Goal: Information Seeking & Learning: Learn about a topic

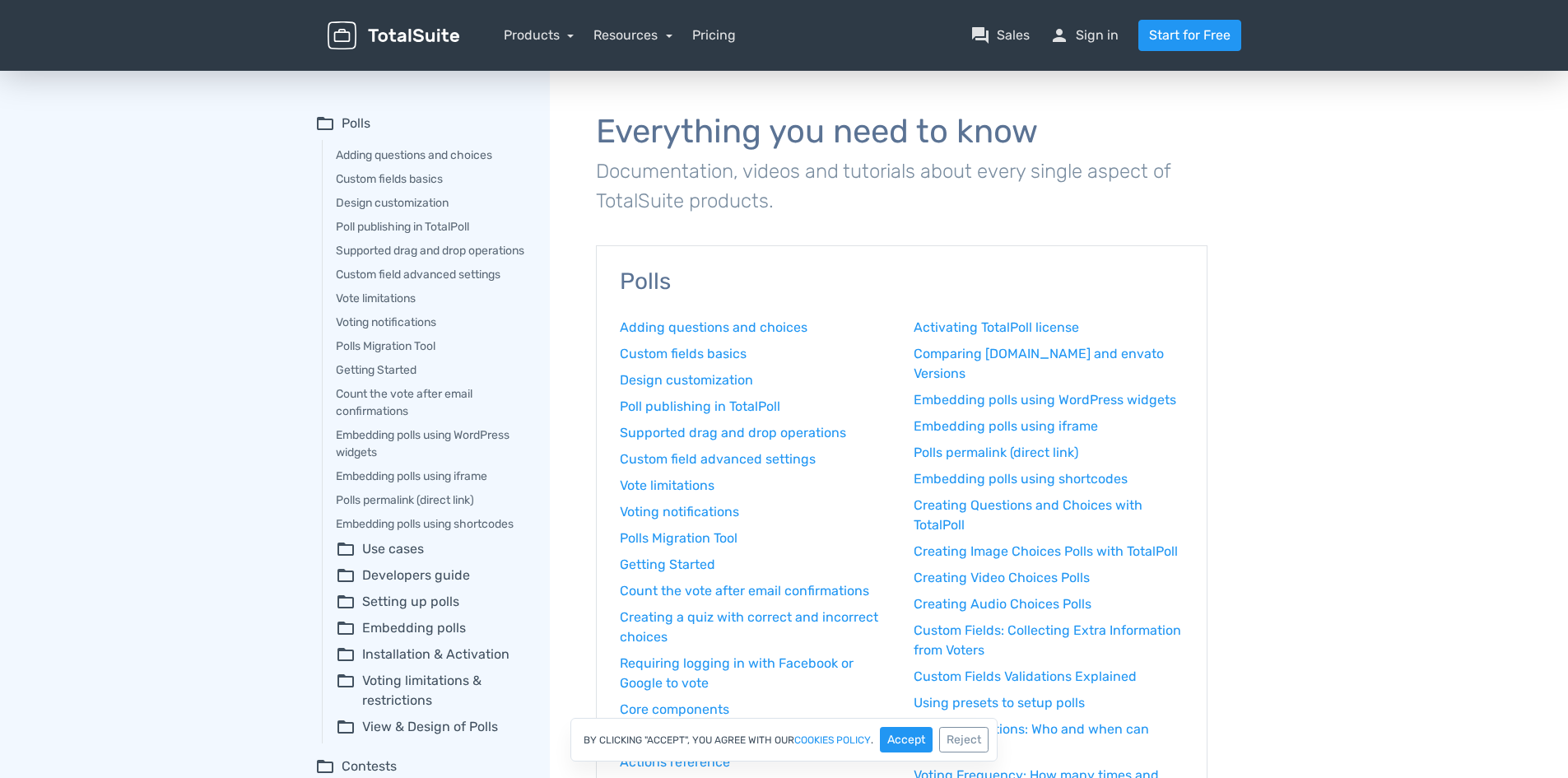
click at [440, 696] on summary "folder_open Voting limitations & restrictions" at bounding box center [432, 690] width 191 height 40
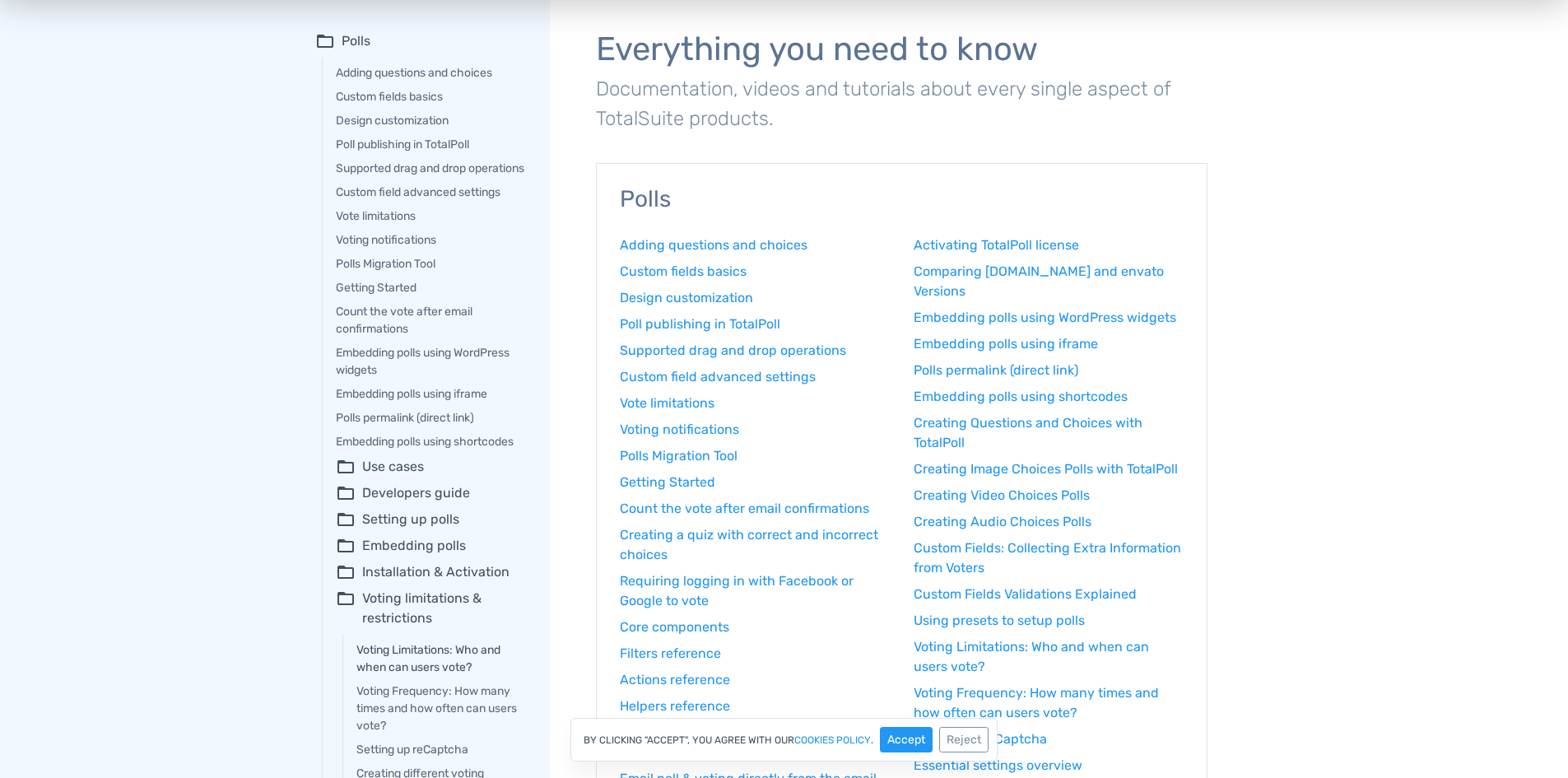
click at [427, 670] on link "Voting Limitations: Who and when can users vote?" at bounding box center [441, 659] width 170 height 35
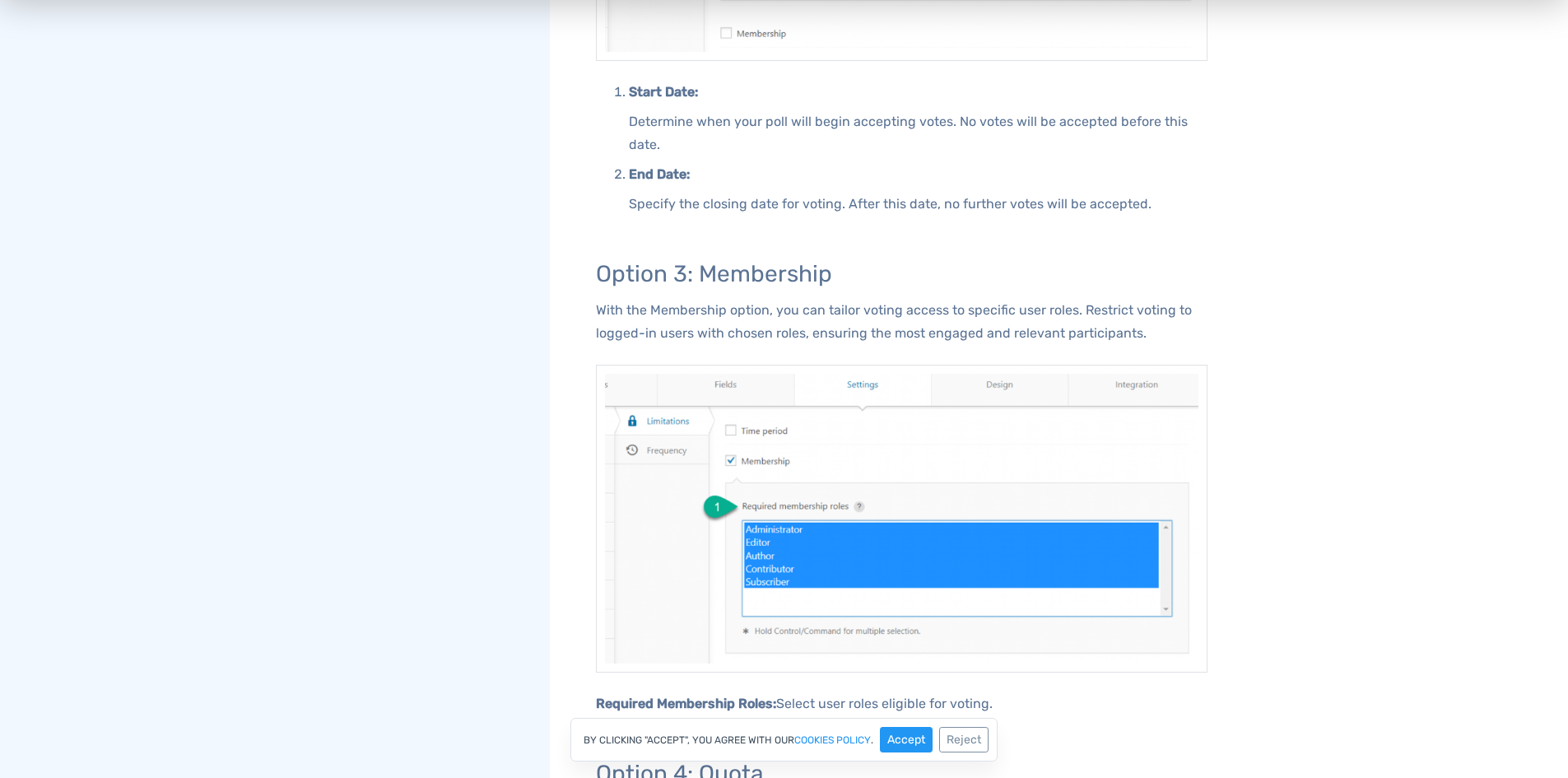
scroll to position [1153, 0]
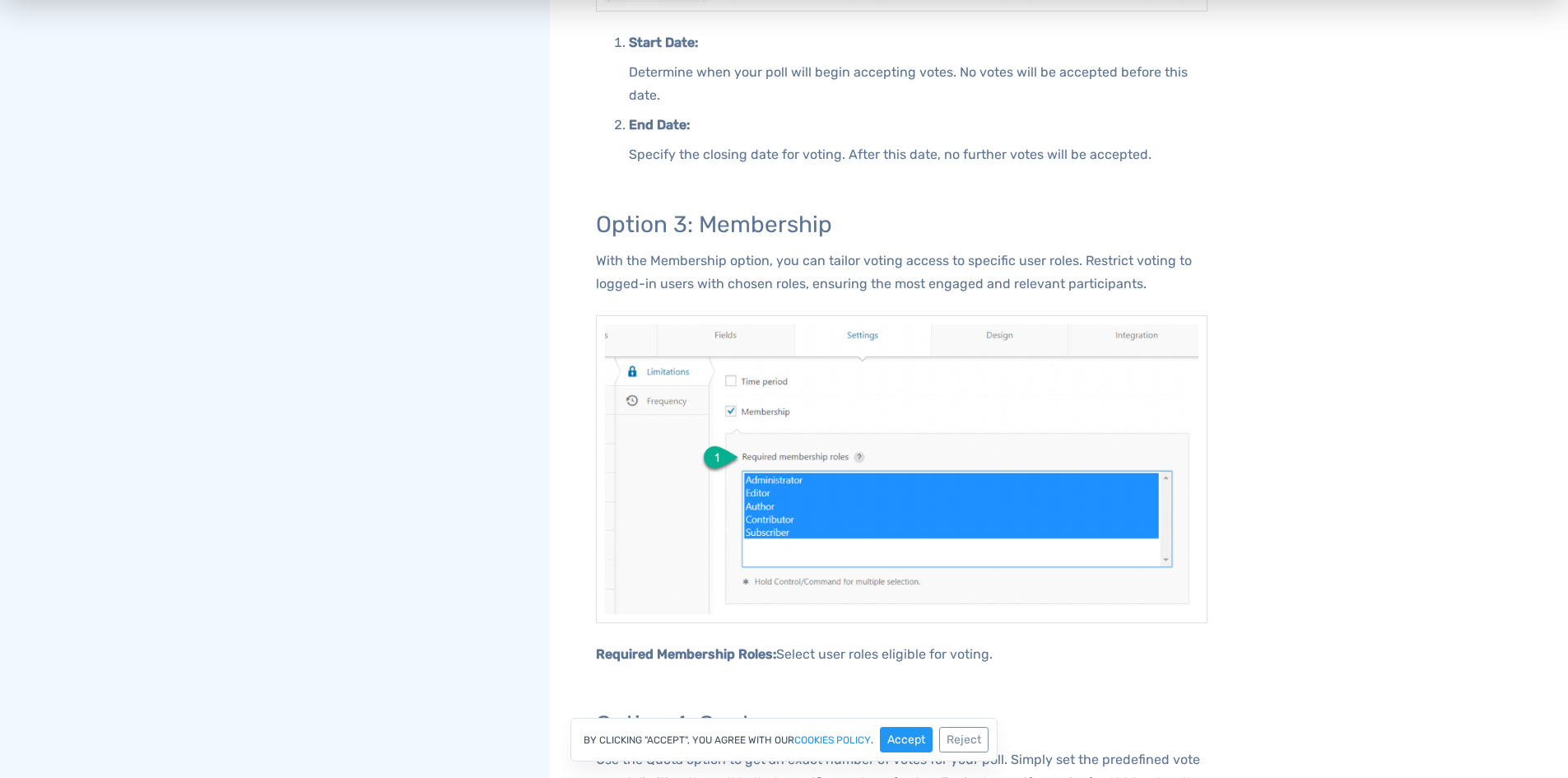
click at [508, 294] on div "folder Polls Adding questions and choices Custom fields basics Design customiza…" at bounding box center [432, 366] width 234 height 2903
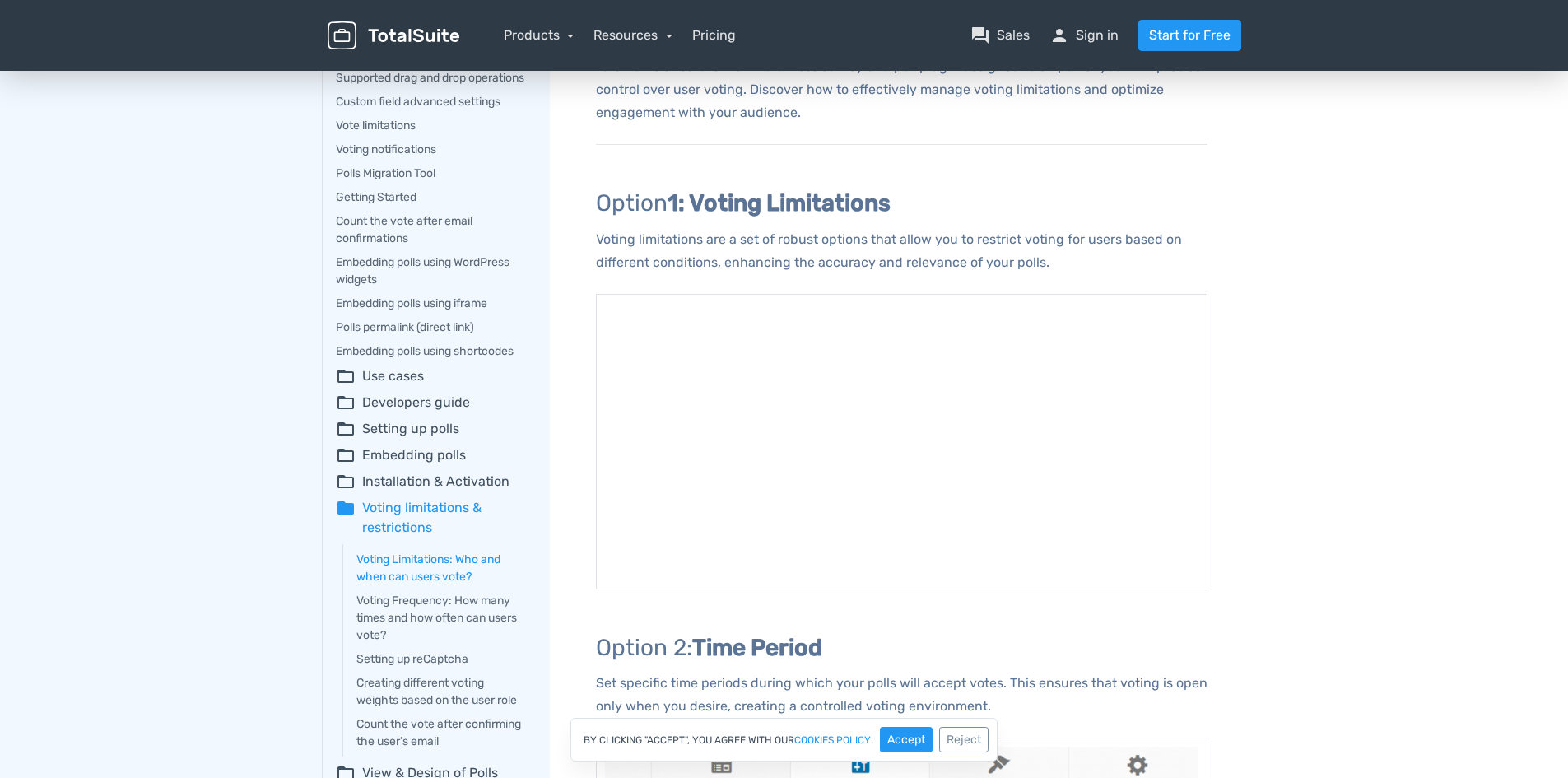
scroll to position [0, 0]
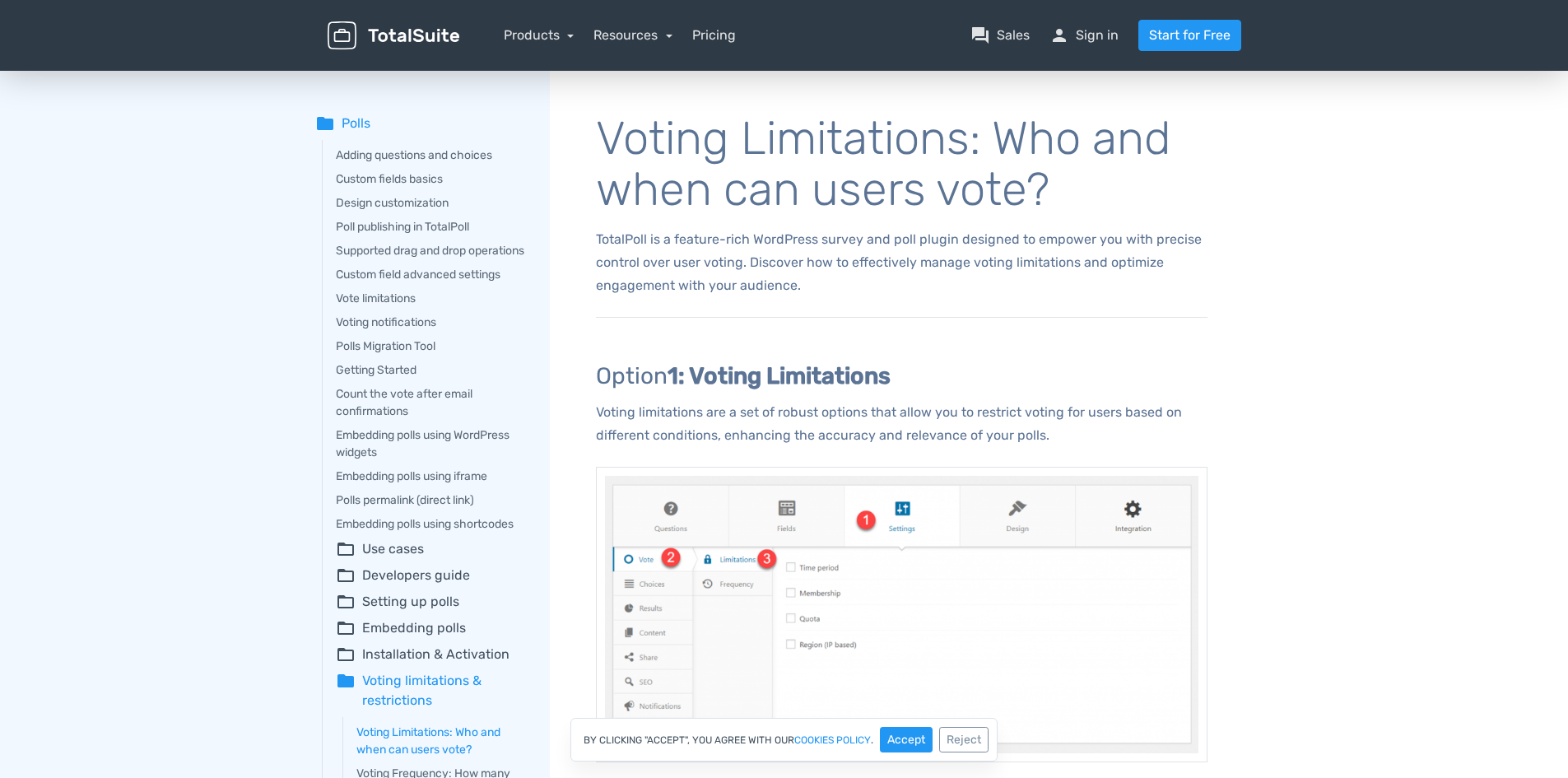
scroll to position [83, 0]
